Goal: Navigation & Orientation: Find specific page/section

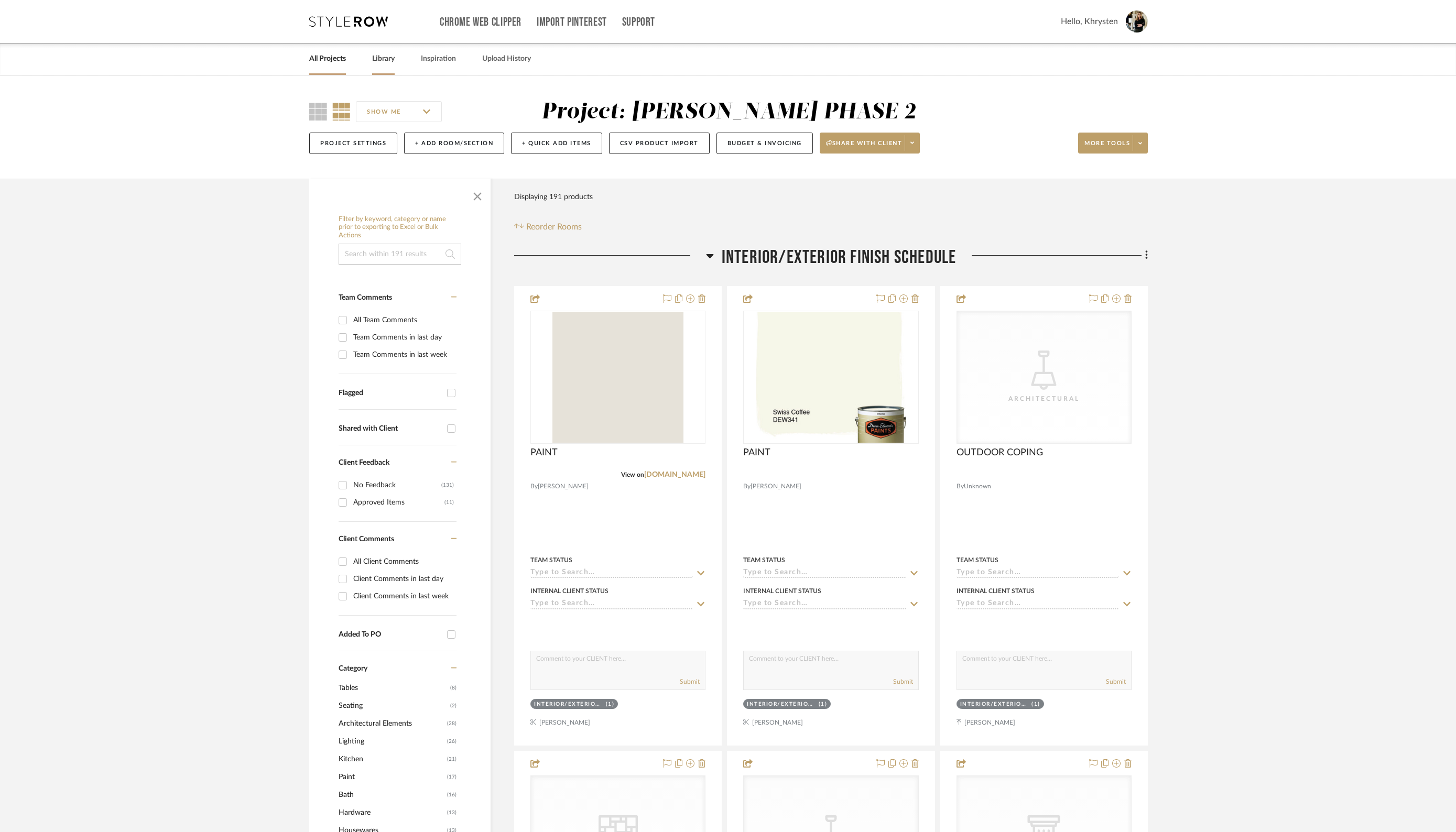
click at [387, 59] on link "Library" at bounding box center [383, 59] width 22 height 14
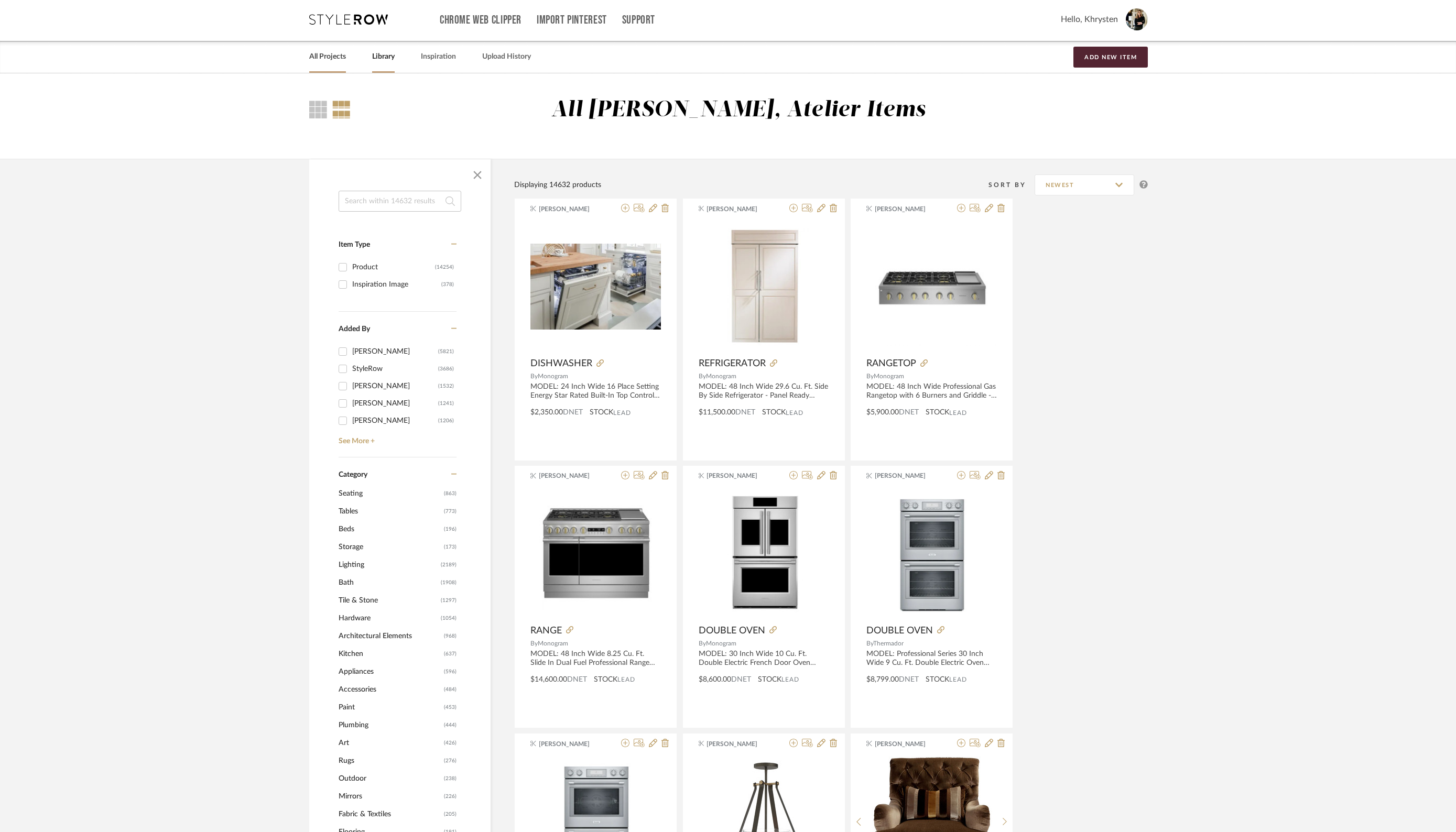
scroll to position [4, 0]
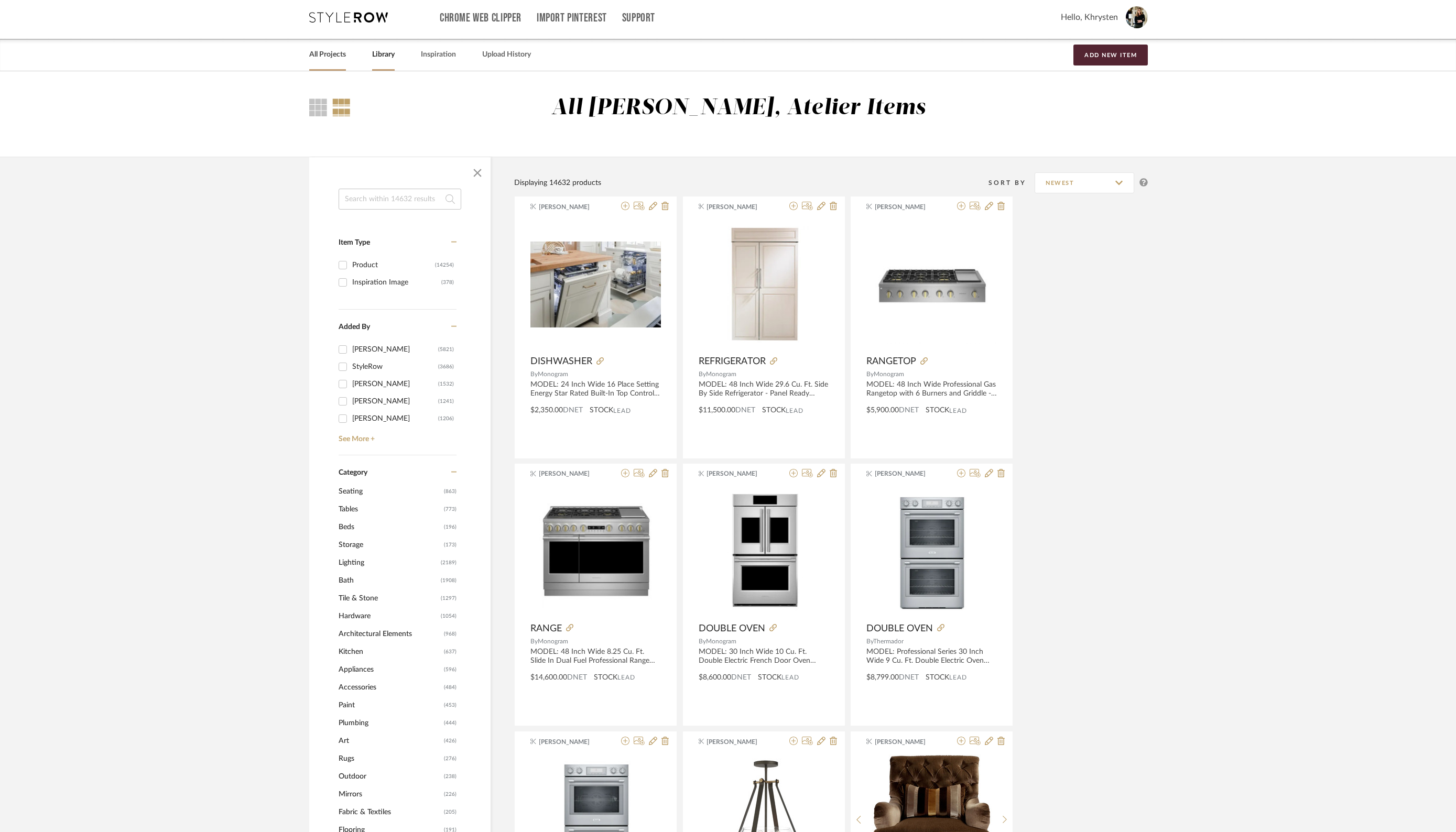
click at [329, 57] on link "All Projects" at bounding box center [327, 55] width 36 height 14
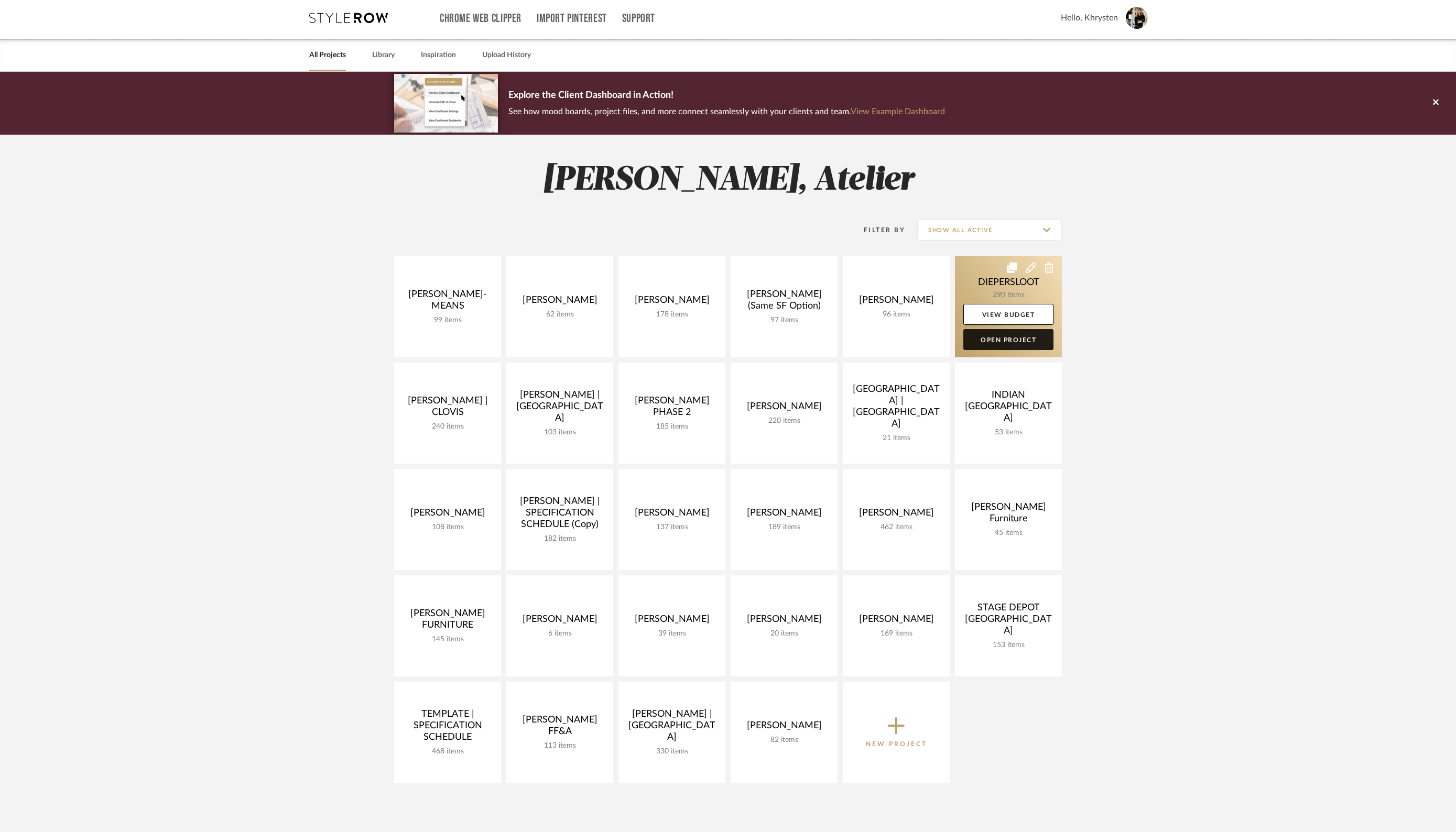
click at [1002, 340] on link "Open Project" at bounding box center [1008, 340] width 90 height 21
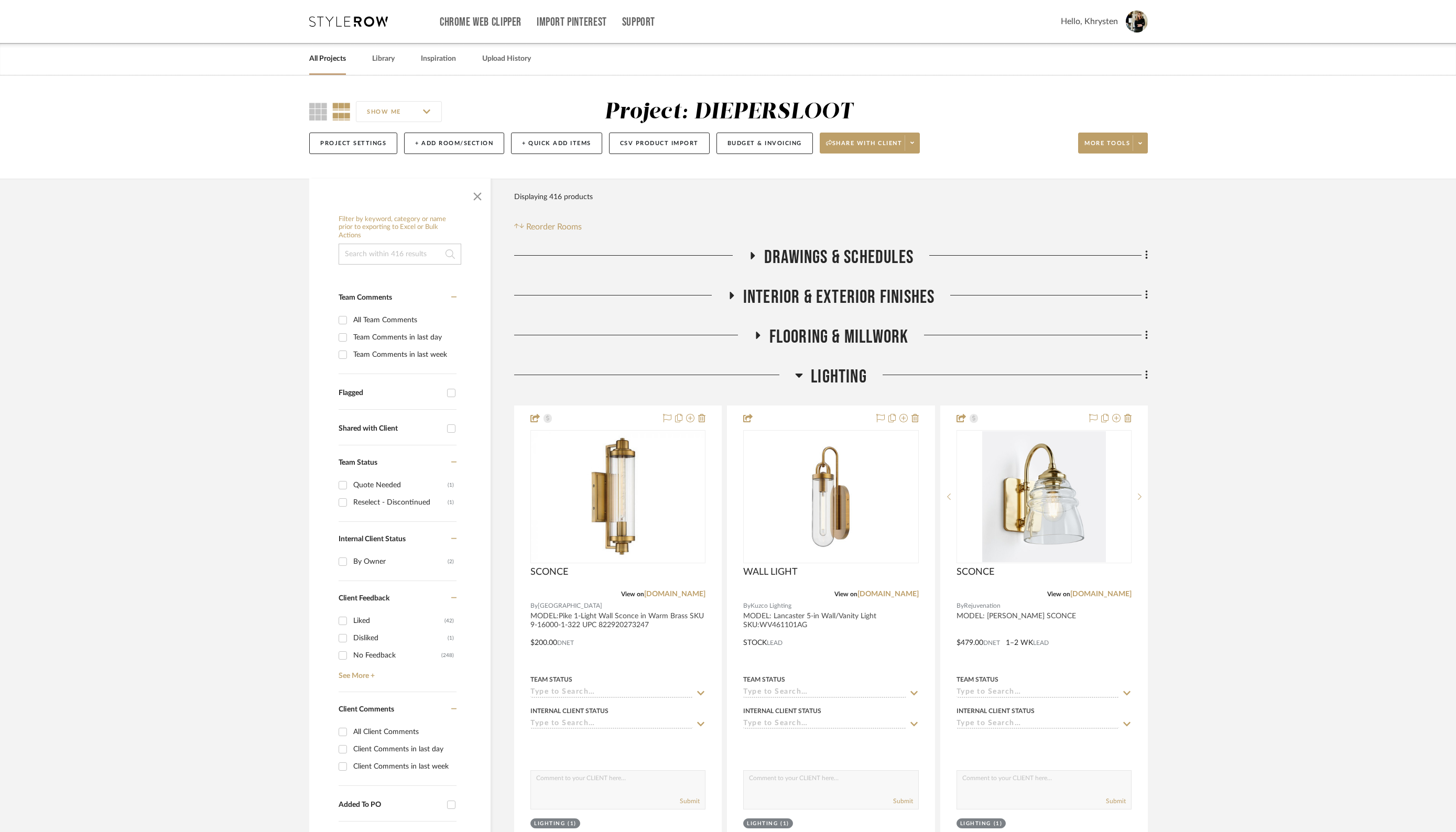
click at [730, 293] on icon at bounding box center [731, 295] width 4 height 7
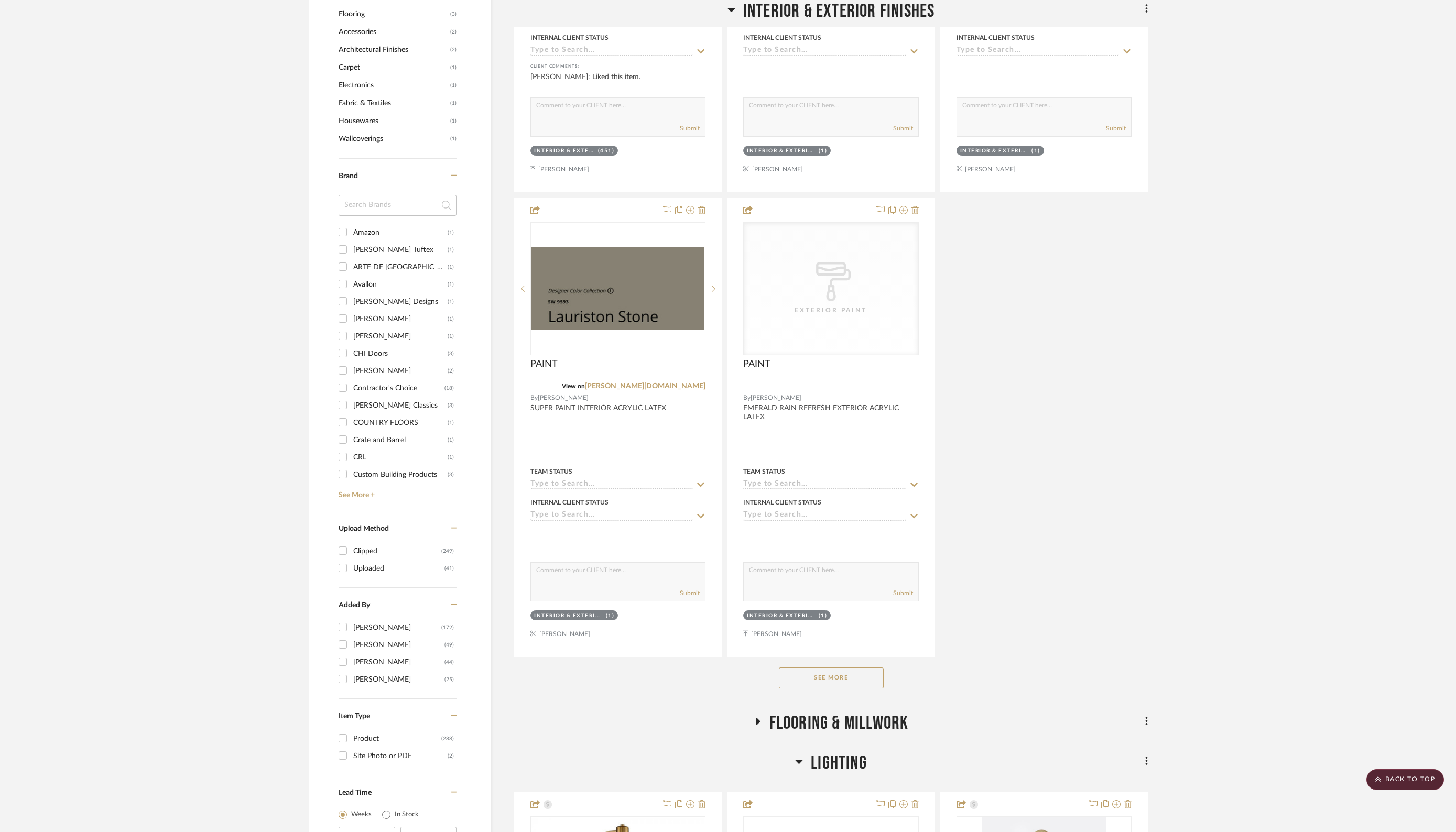
scroll to position [1058, 0]
click at [800, 671] on button "See More" at bounding box center [830, 677] width 105 height 21
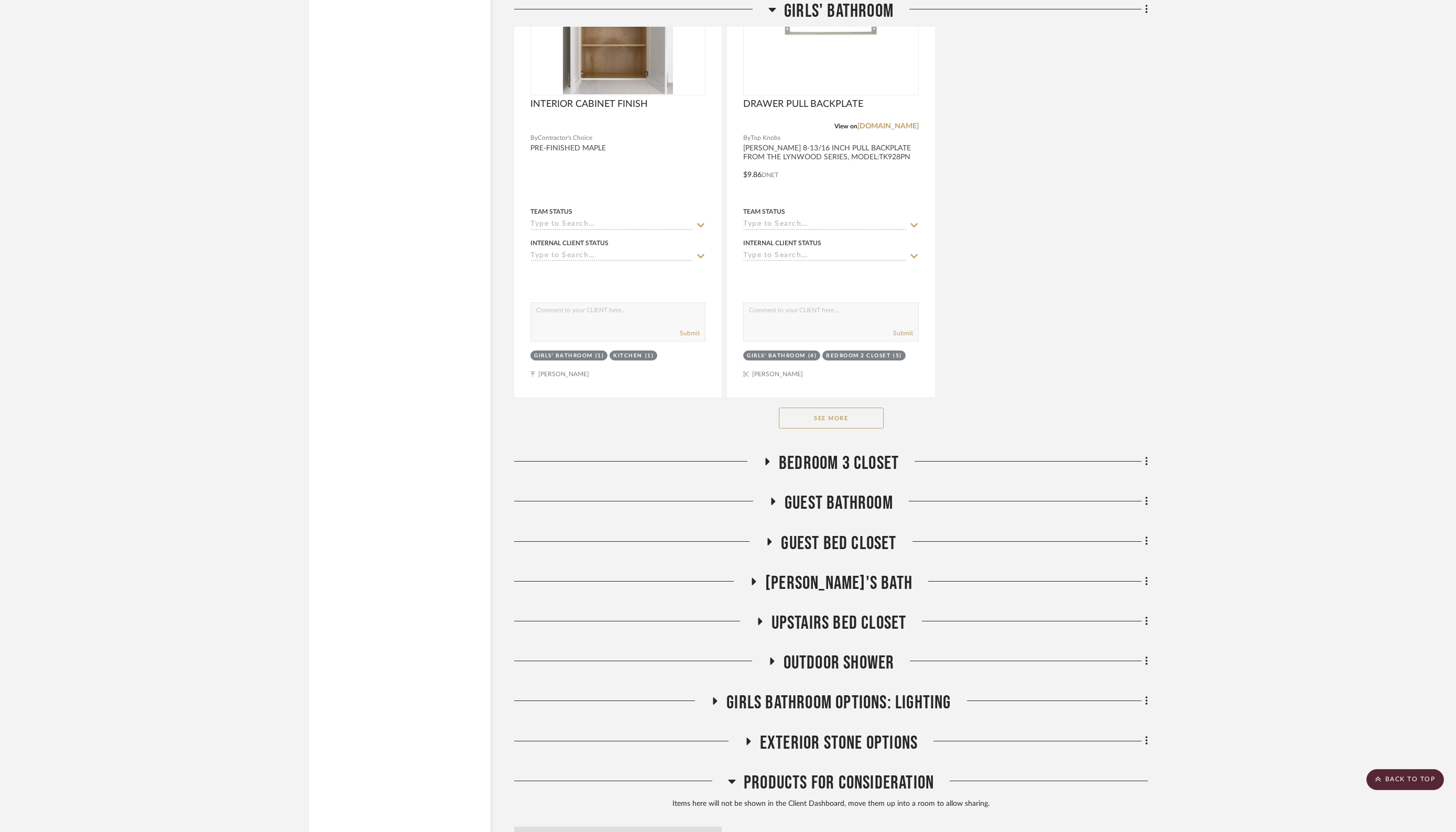
scroll to position [10603, 0]
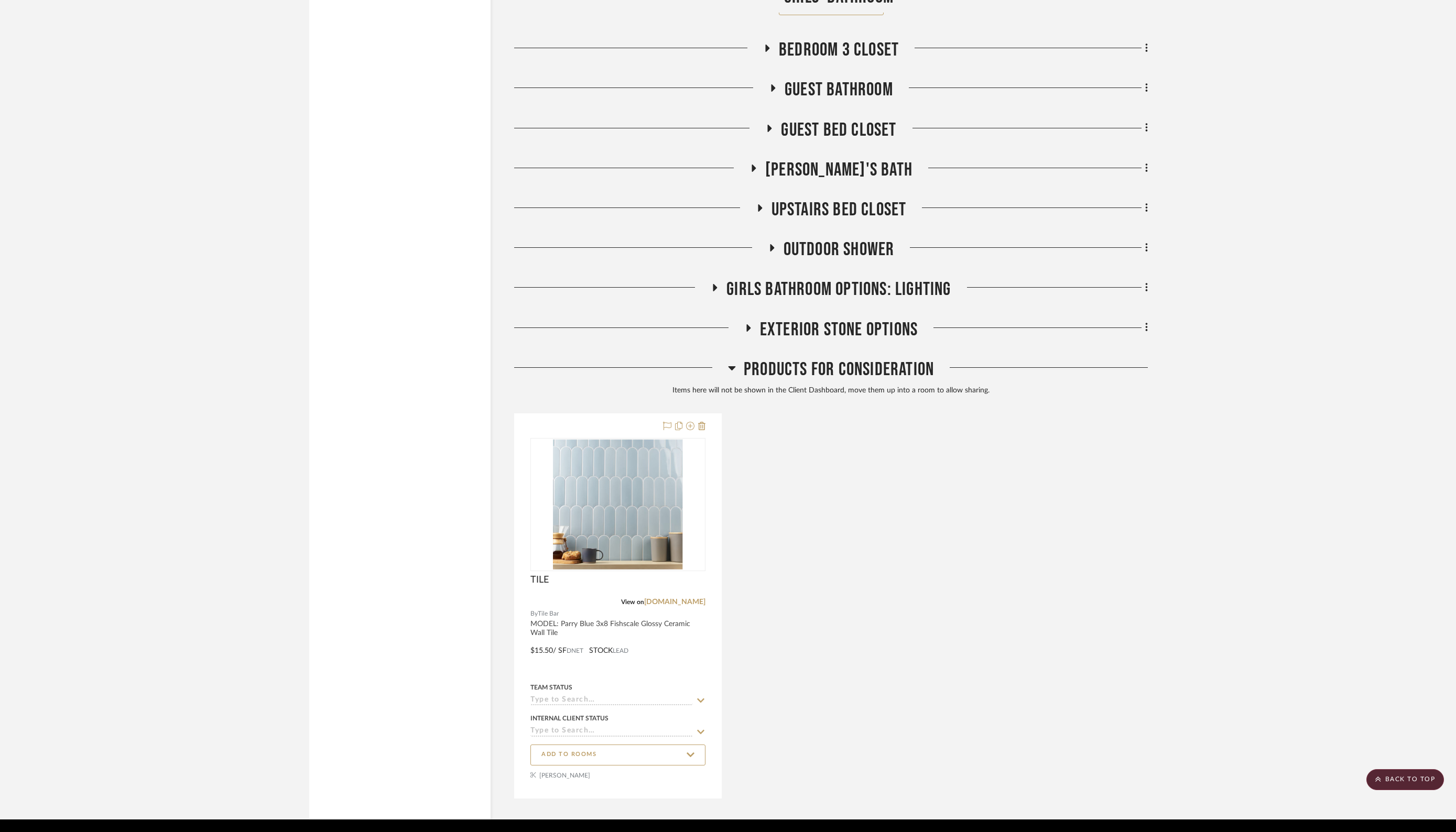
click at [750, 324] on icon at bounding box center [747, 328] width 12 height 8
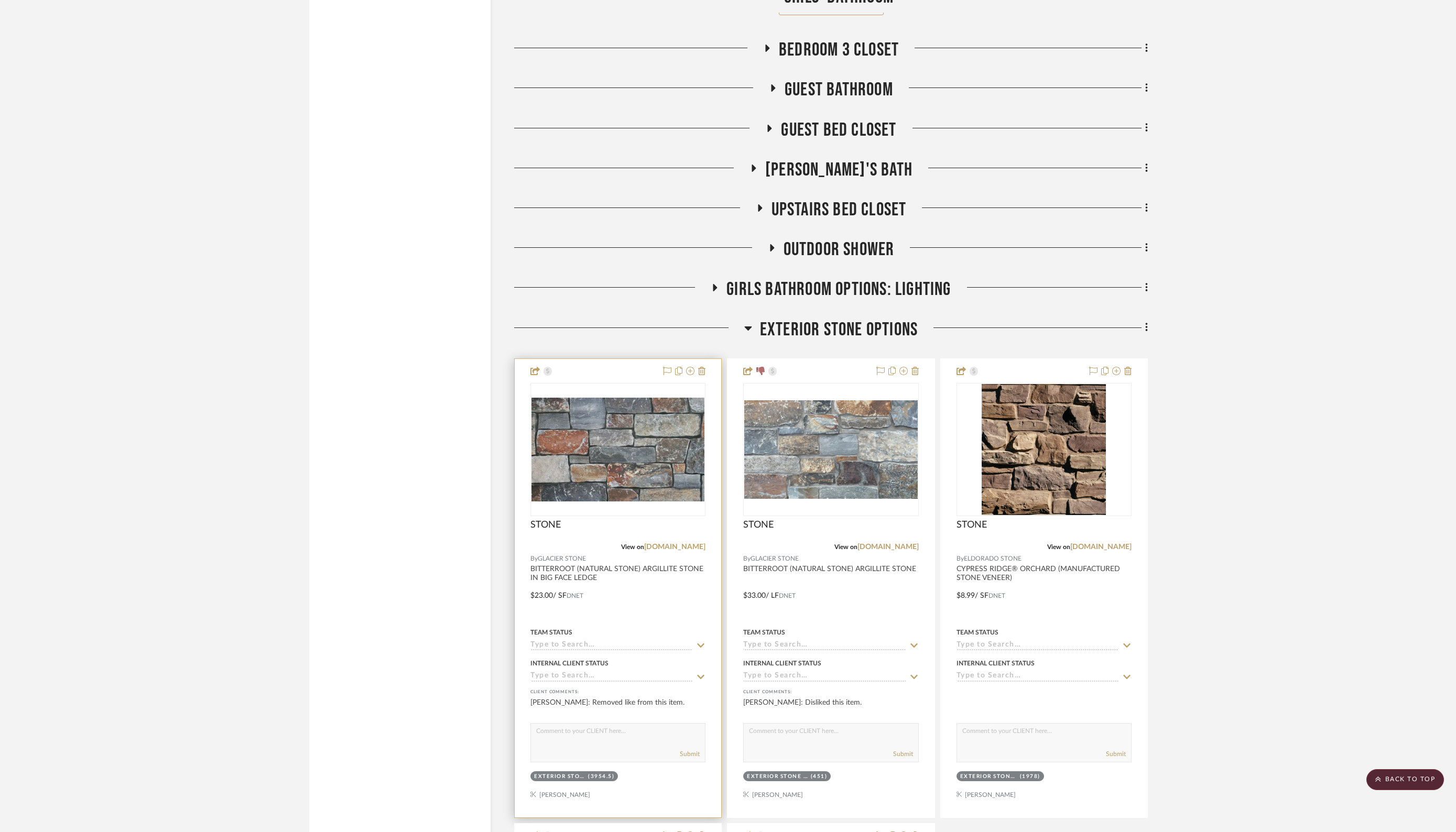
click at [557, 554] on span "GLACIER STONE" at bounding box center [562, 558] width 48 height 10
click at [635, 419] on img "0" at bounding box center [617, 450] width 173 height 104
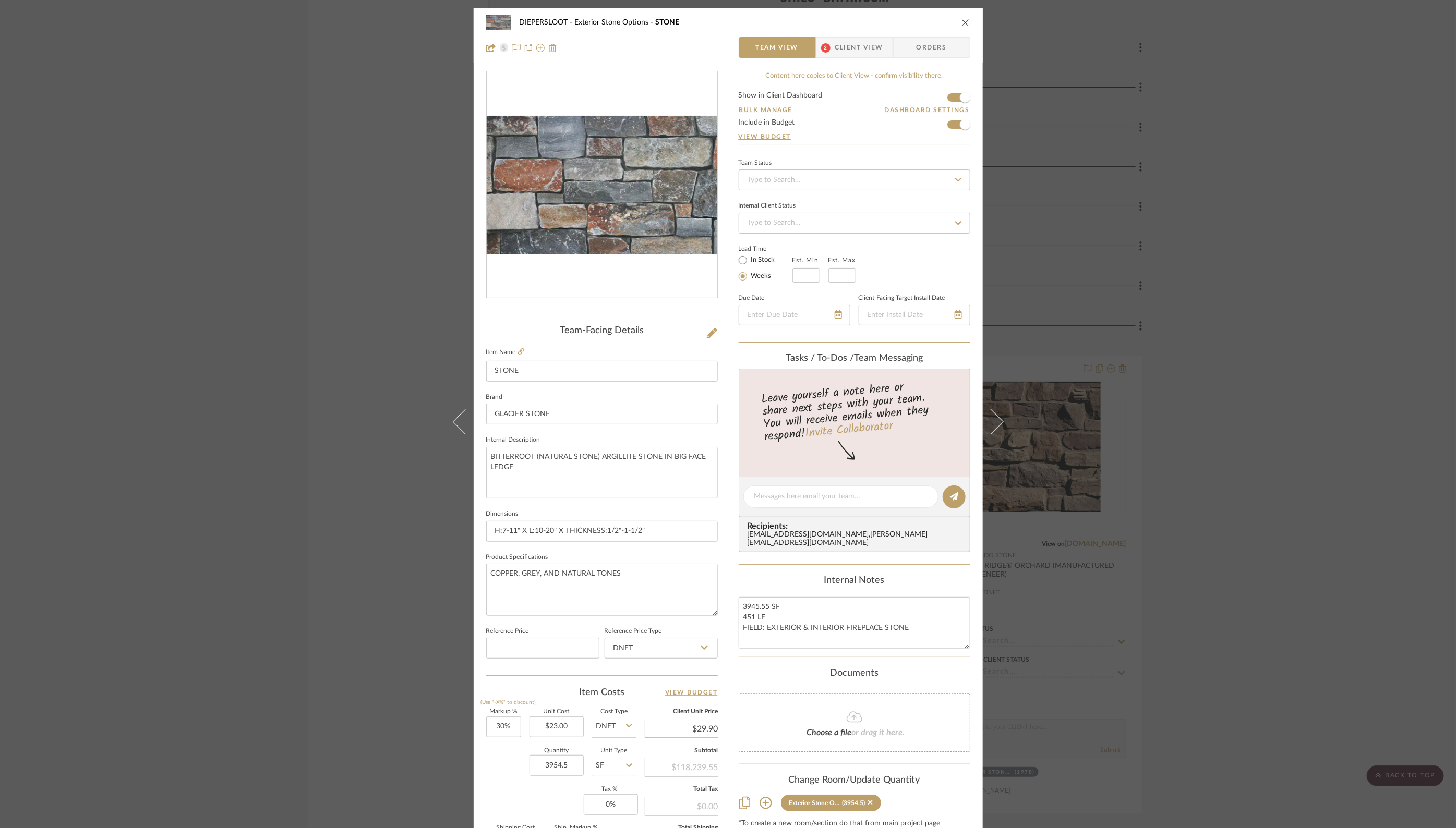
click at [963, 20] on icon "close" at bounding box center [965, 22] width 8 height 8
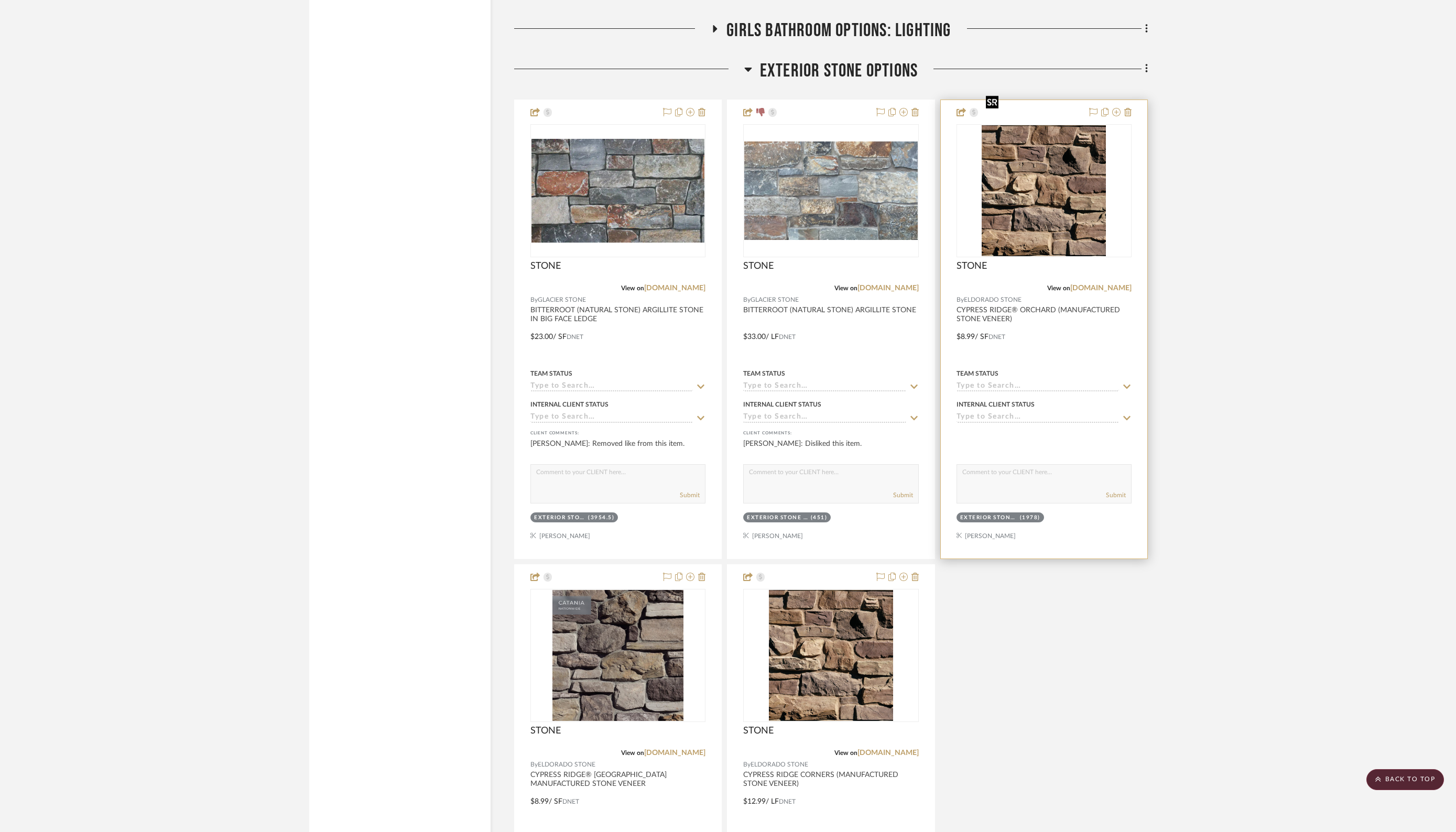
scroll to position [10906, 0]
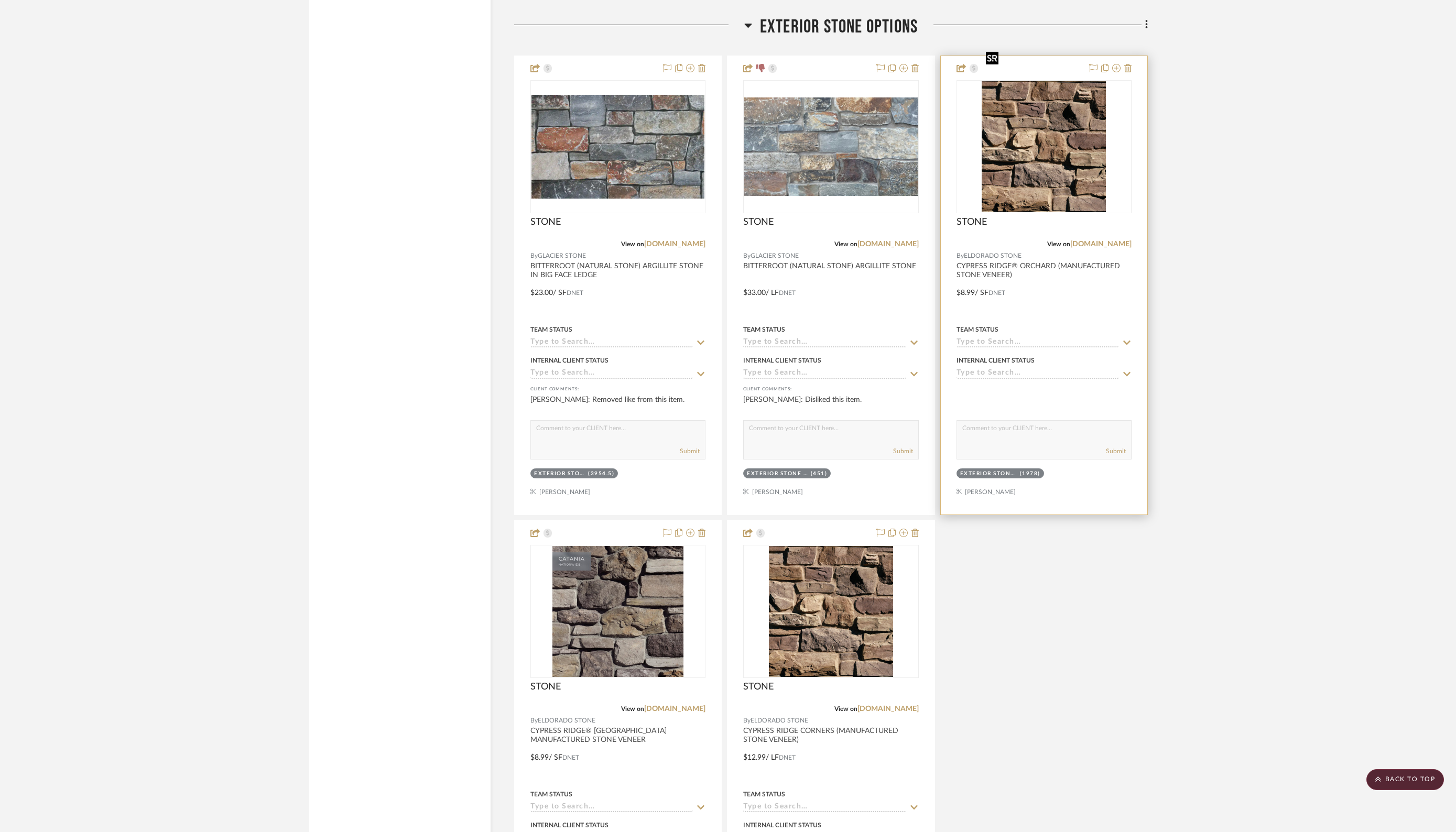
click at [1033, 171] on img "0" at bounding box center [1044, 147] width 124 height 131
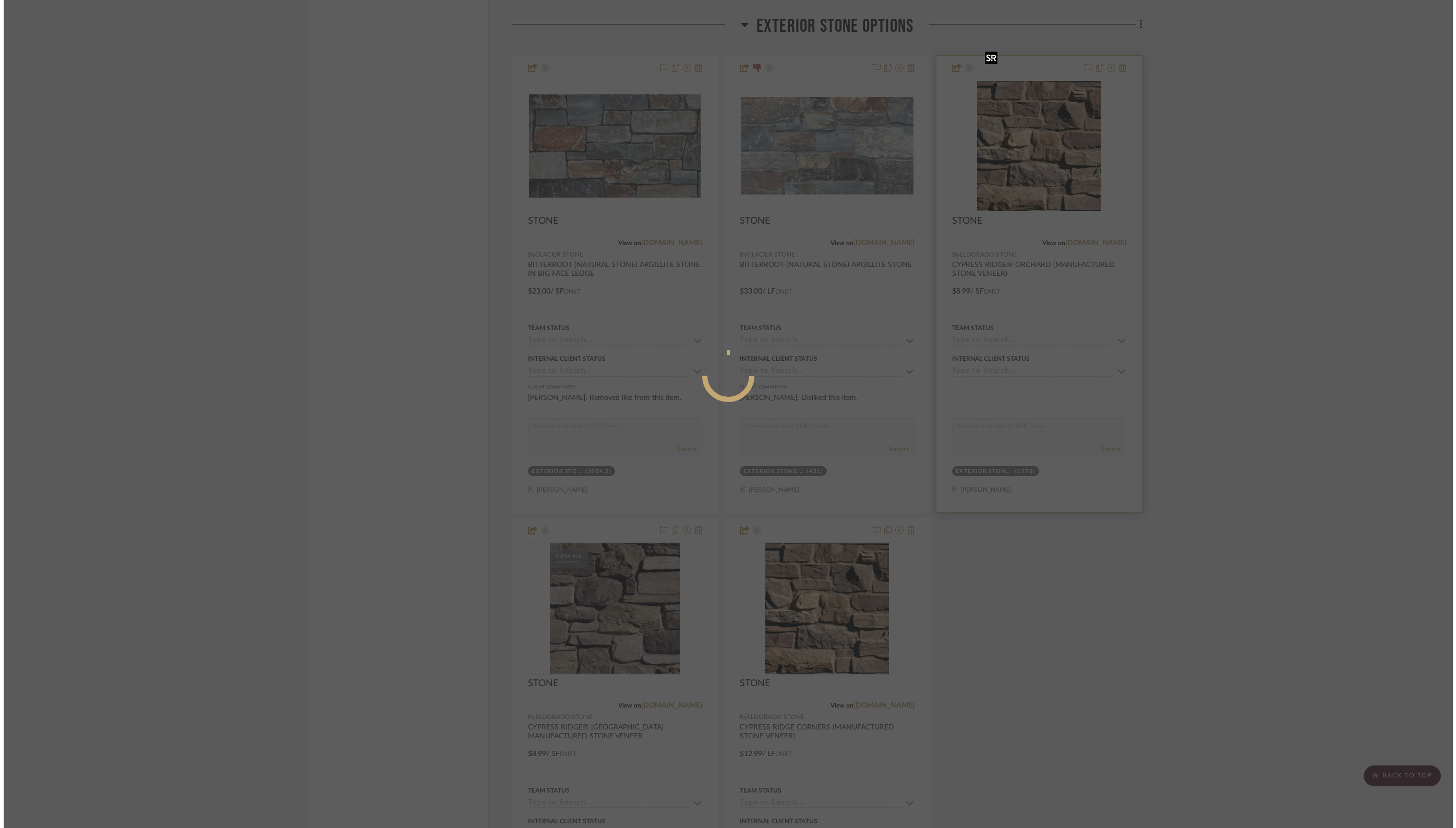
scroll to position [0, 0]
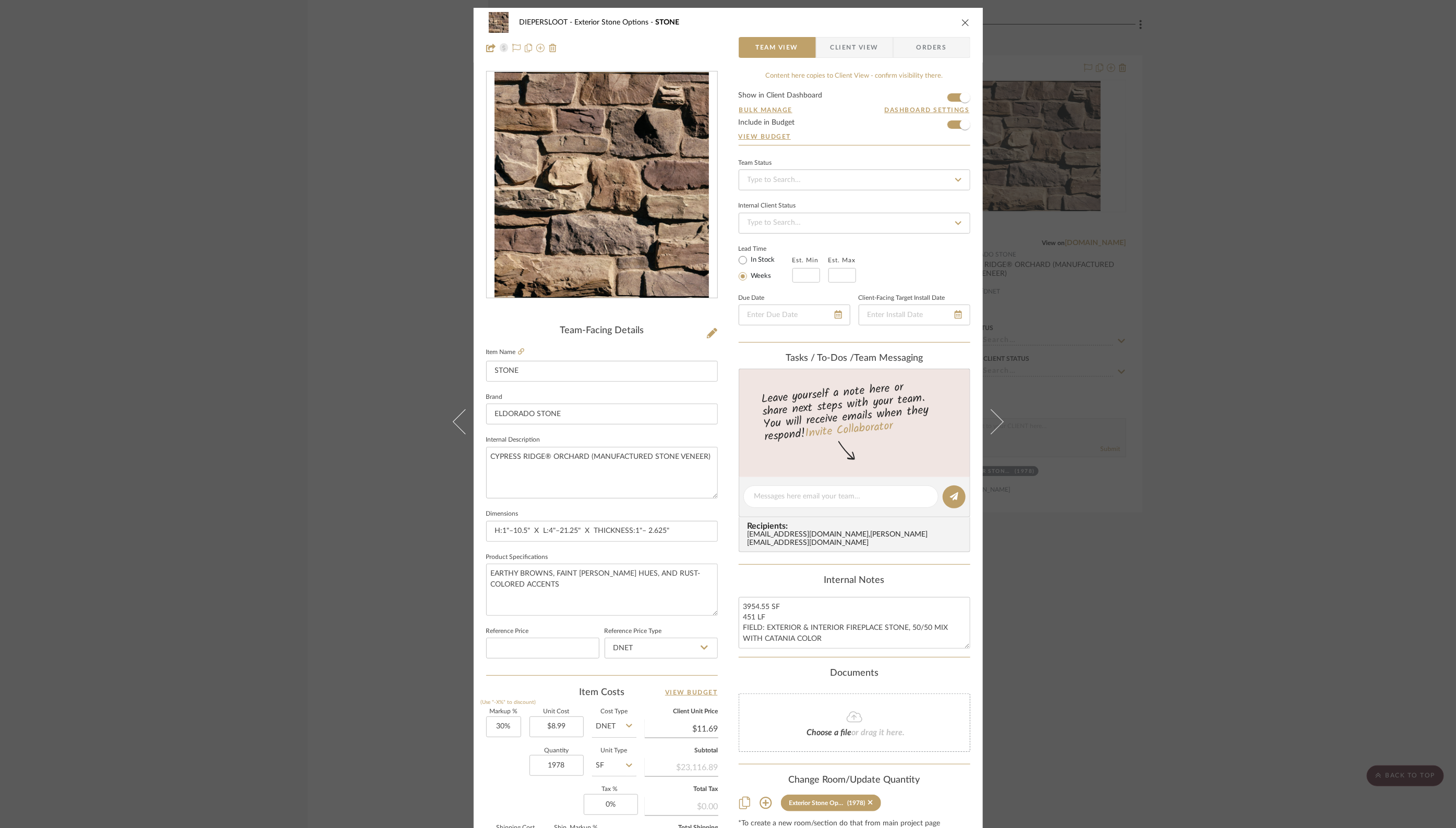
click at [964, 22] on icon "close" at bounding box center [965, 22] width 8 height 8
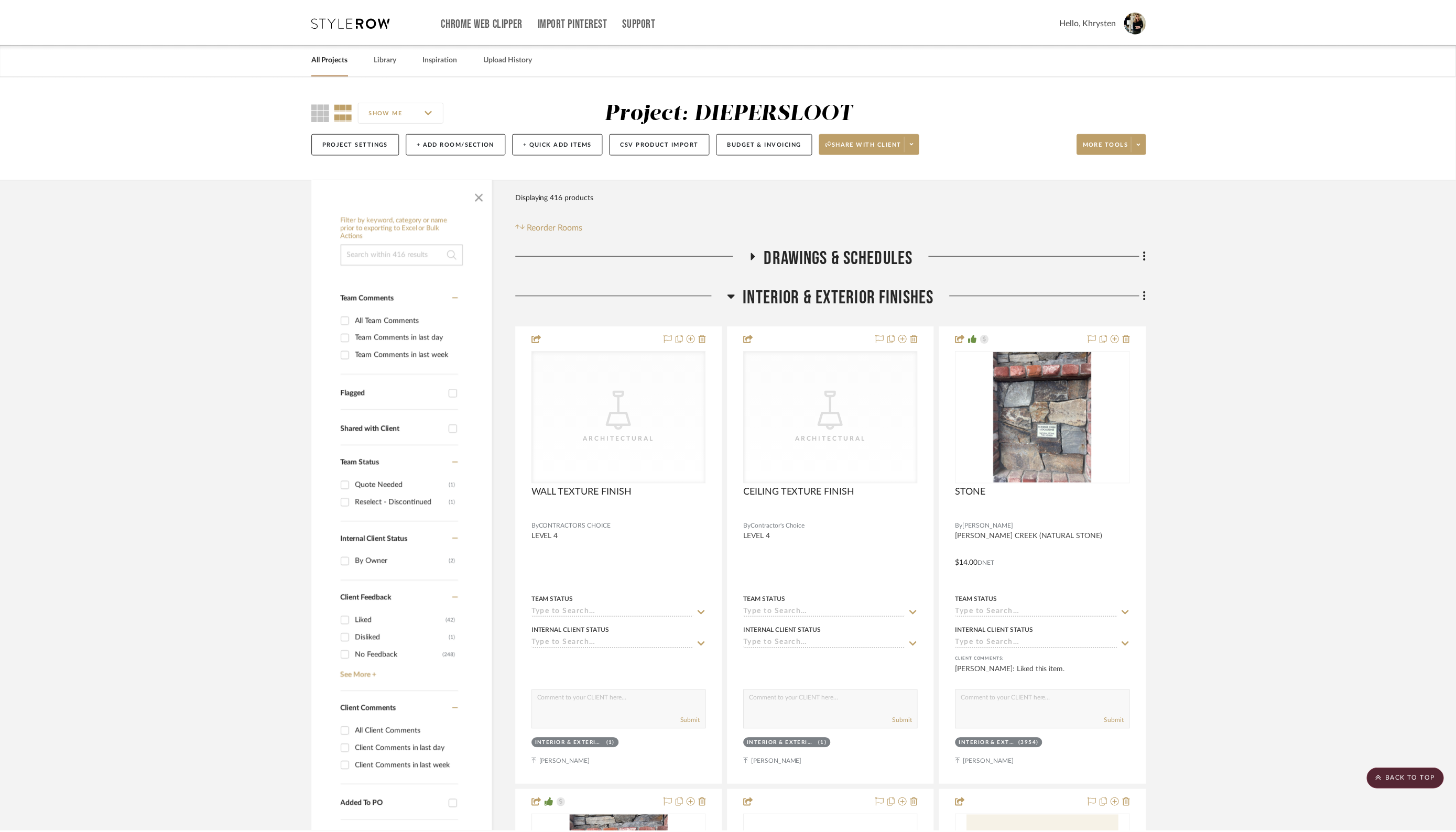
scroll to position [10906, 0]
